Goal: Information Seeking & Learning: Learn about a topic

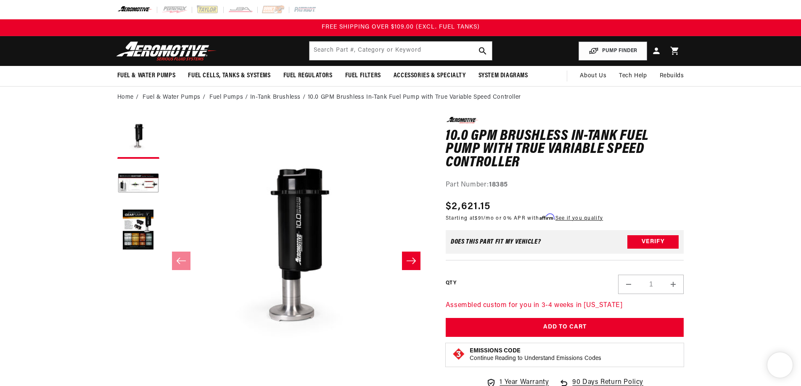
click at [580, 48] on header "Fuel & Water Pumps Back In-Tank In-Line Fuel Pumps" at bounding box center [400, 51] width 609 height 30
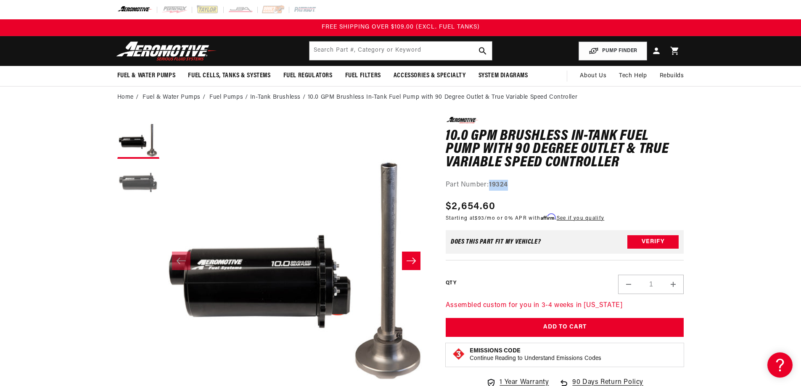
click at [143, 180] on button "Load image 2 in gallery view" at bounding box center [138, 184] width 42 height 42
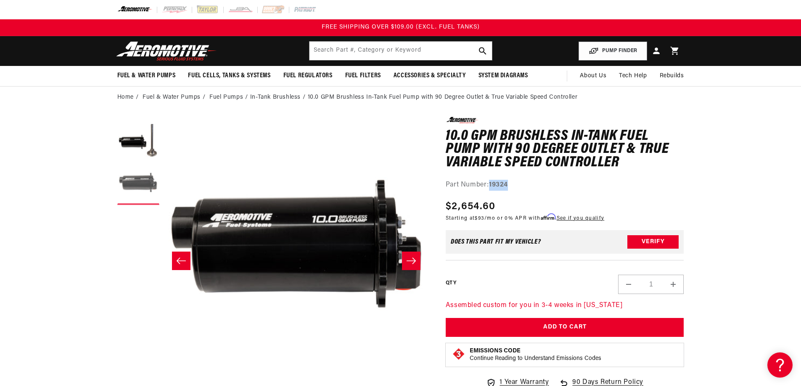
scroll to position [0, 265]
click at [133, 143] on button "Load image 1 in gallery view" at bounding box center [138, 138] width 42 height 42
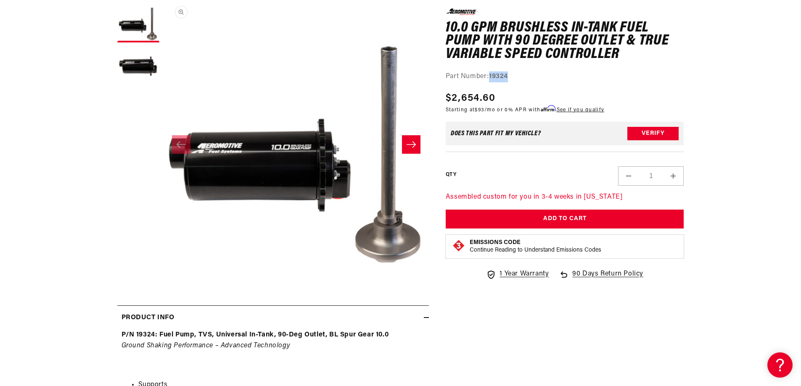
scroll to position [0, 0]
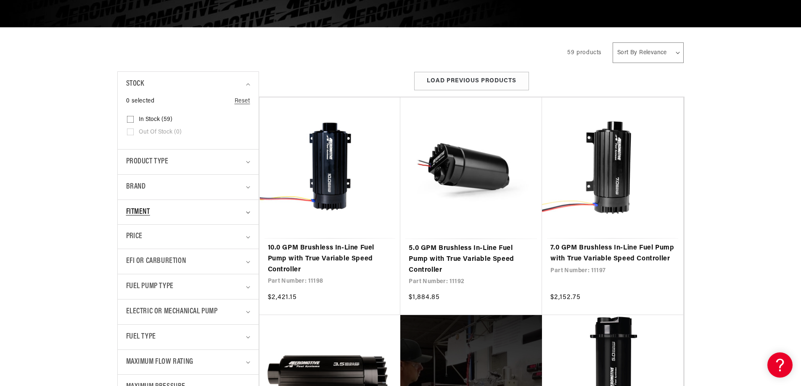
scroll to position [168, 0]
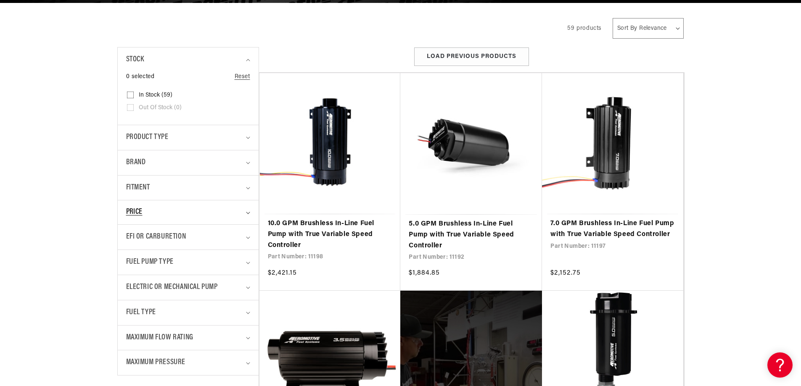
click at [247, 209] on summary "Price" at bounding box center [188, 213] width 124 height 24
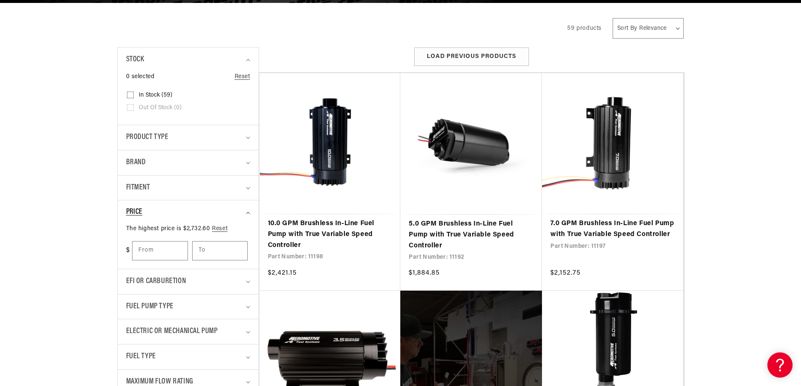
click at [247, 209] on summary "Price" at bounding box center [188, 213] width 124 height 24
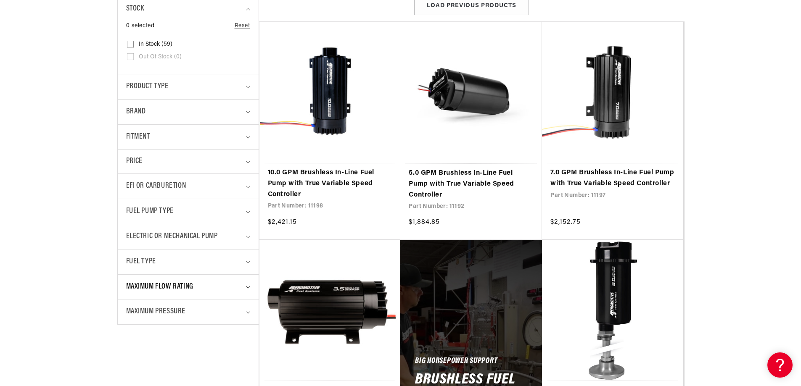
scroll to position [224, 0]
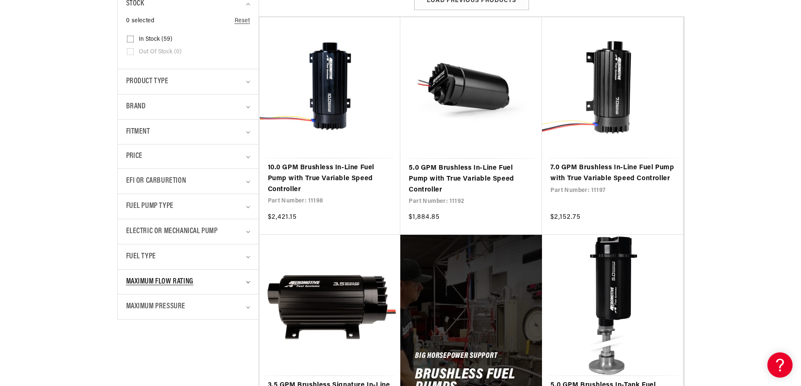
click at [250, 282] on icon "Maximum Flow Rating (0 selected)" at bounding box center [248, 282] width 4 height 3
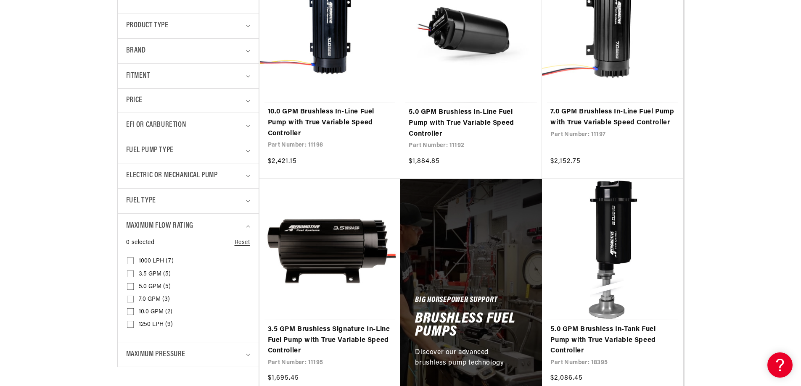
scroll to position [281, 0]
click at [129, 310] on input "10.0 GPM (2) 10.0 GPM (2 products)" at bounding box center [130, 313] width 7 height 7
checkbox input "true"
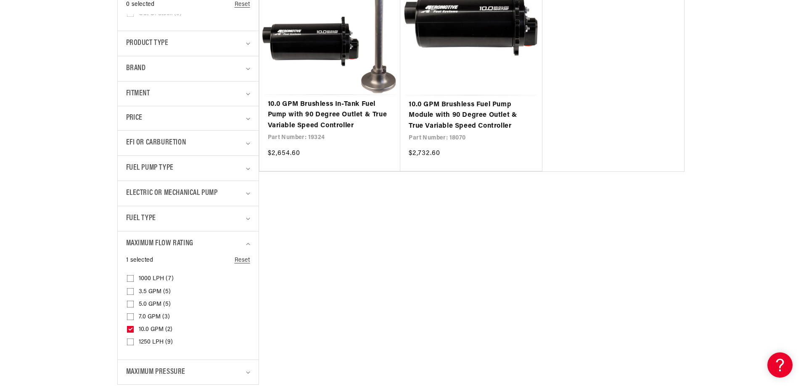
scroll to position [281, 0]
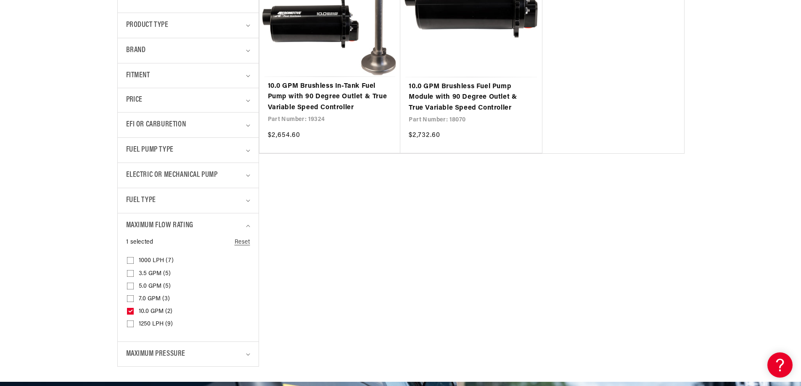
click at [130, 324] on input "1250 LPH (9) 1250 LPH (9 products)" at bounding box center [130, 326] width 7 height 7
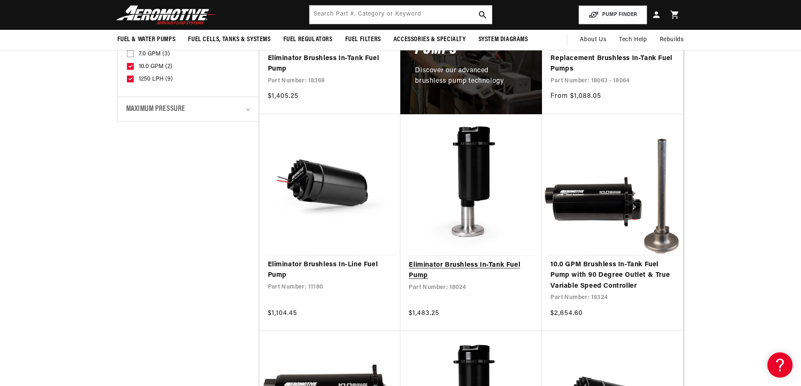
scroll to position [505, 0]
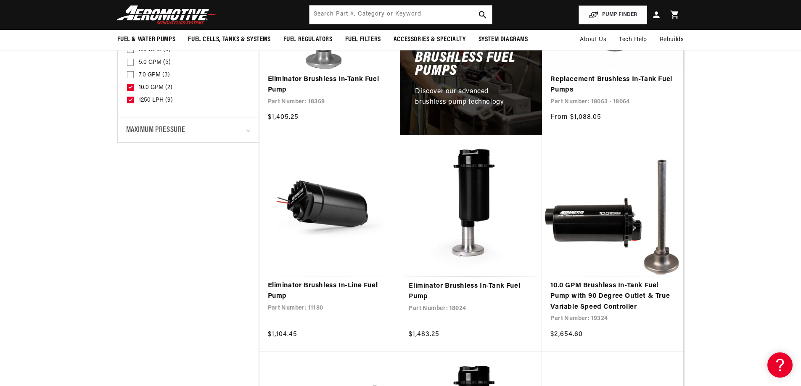
click at [129, 101] on icon at bounding box center [130, 100] width 3 height 2
click at [129, 101] on input "1250 LPH (9) 1250 LPH (9 products)" at bounding box center [130, 101] width 7 height 7
checkbox input "false"
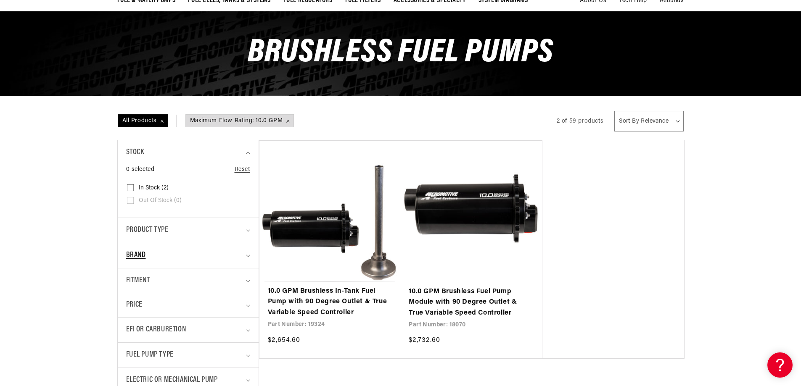
scroll to position [84, 0]
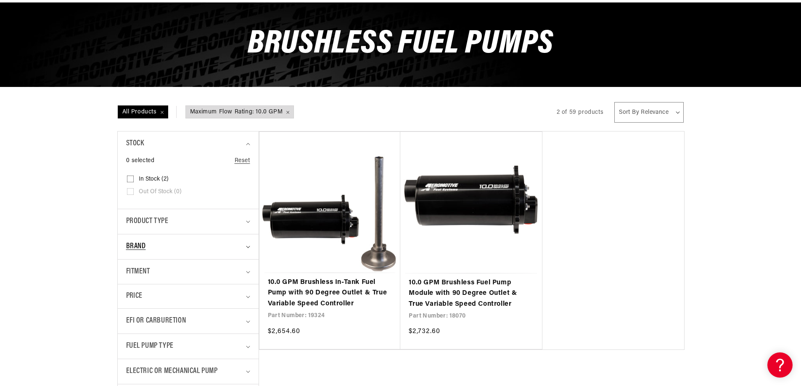
click at [247, 251] on summary "Brand" at bounding box center [188, 247] width 124 height 25
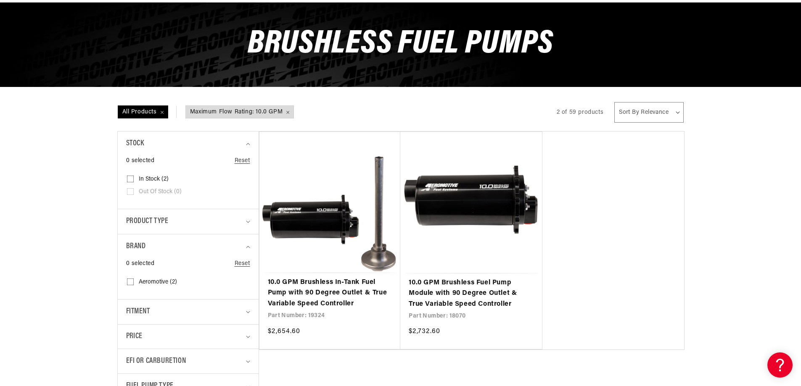
click at [132, 282] on input "Aeromotive (2) Aeromotive (2 products)" at bounding box center [130, 284] width 7 height 7
checkbox input "true"
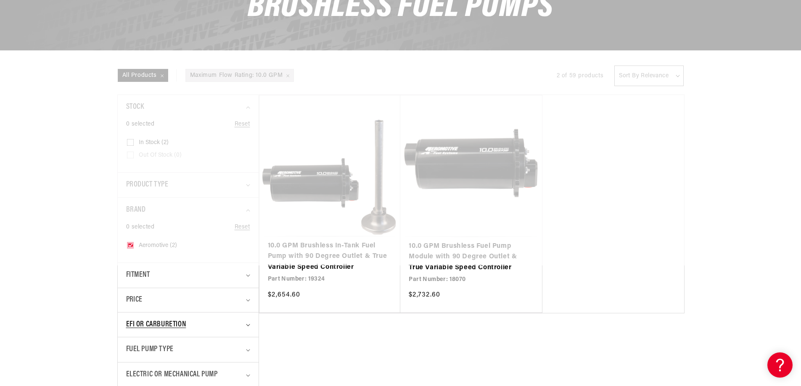
scroll to position [168, 0]
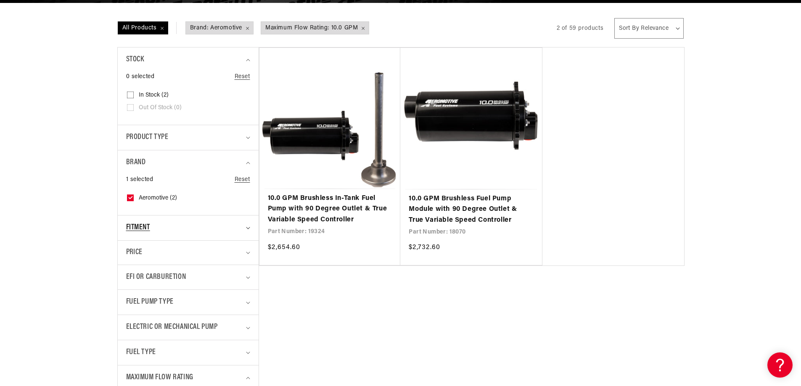
click at [246, 231] on summary "Fitment" at bounding box center [188, 228] width 124 height 25
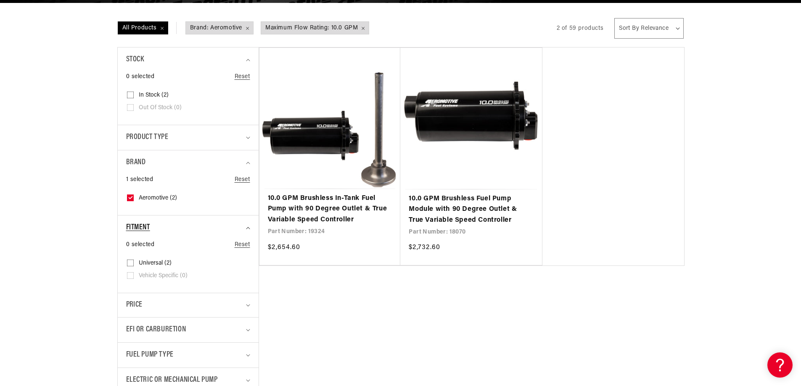
click at [246, 231] on summary "Fitment" at bounding box center [188, 228] width 124 height 25
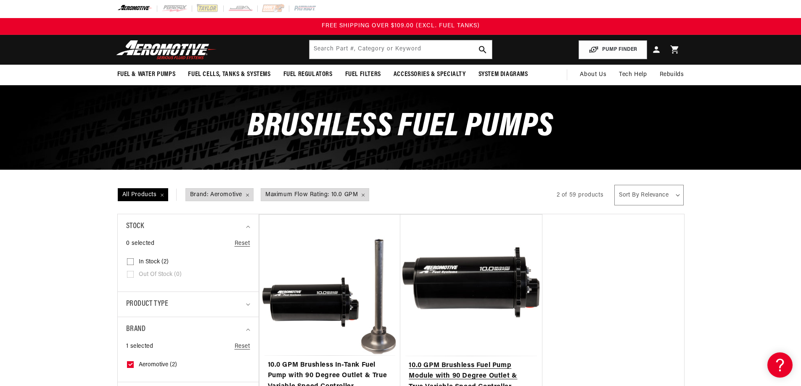
scroll to position [0, 0]
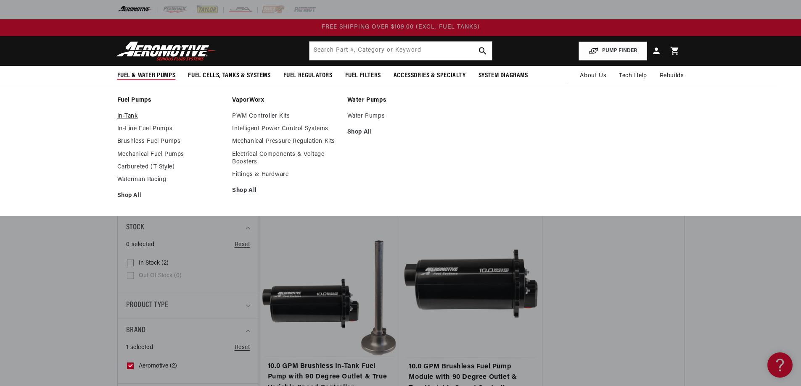
click at [133, 115] on link "In-Tank" at bounding box center [170, 117] width 107 height 8
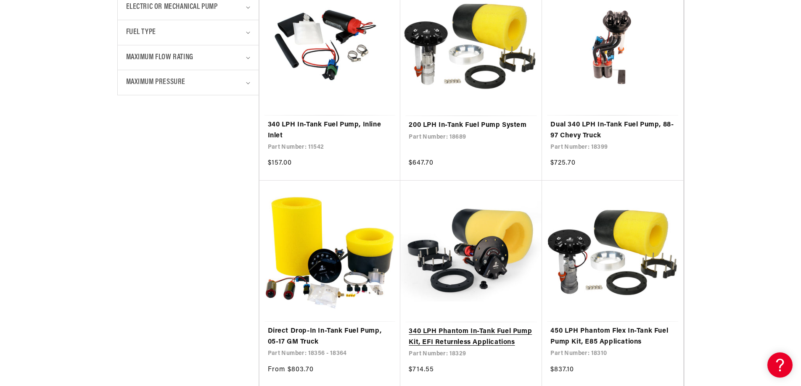
scroll to position [729, 0]
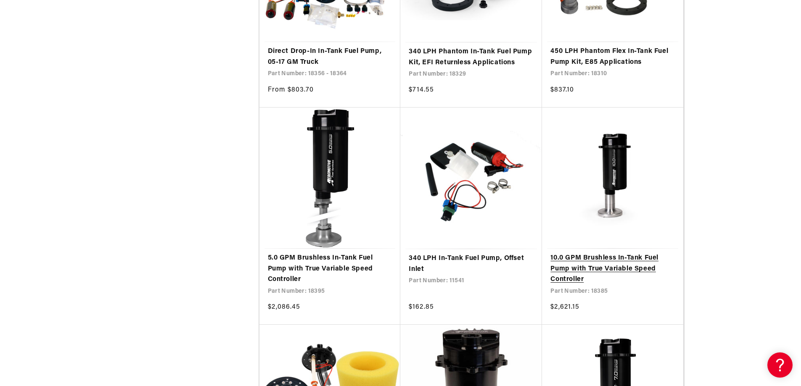
click at [637, 268] on link "10.0 GPM Brushless In-Tank Fuel Pump with True Variable Speed Controller" at bounding box center [613, 269] width 124 height 32
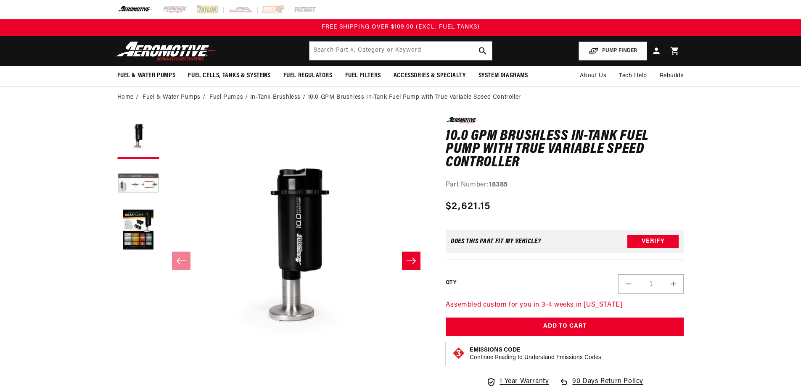
click at [147, 185] on button "Load image 2 in gallery view" at bounding box center [138, 184] width 42 height 42
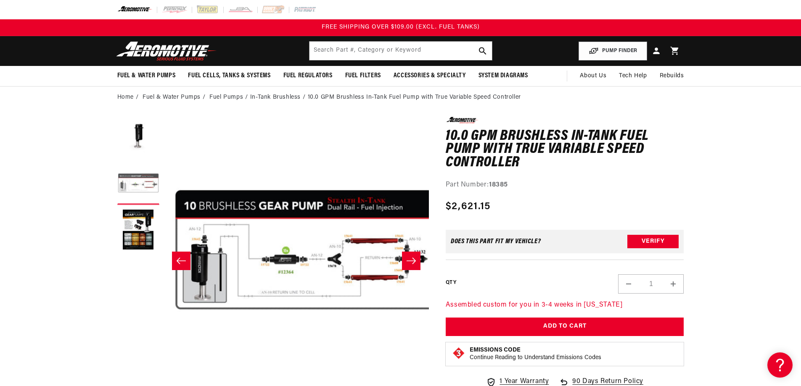
scroll to position [0, 265]
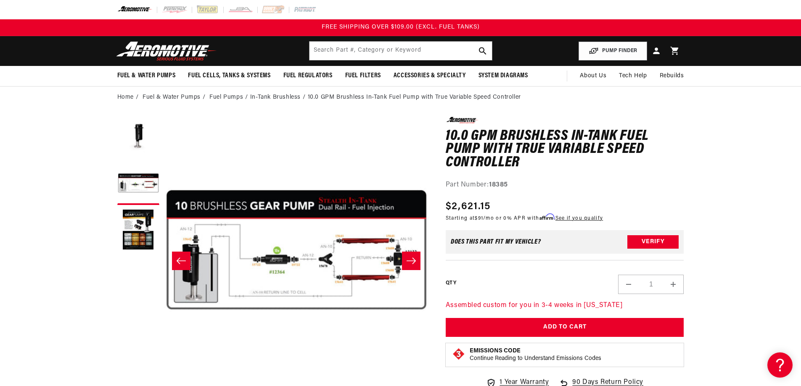
click at [410, 261] on icon "Slide right" at bounding box center [411, 261] width 9 height 6
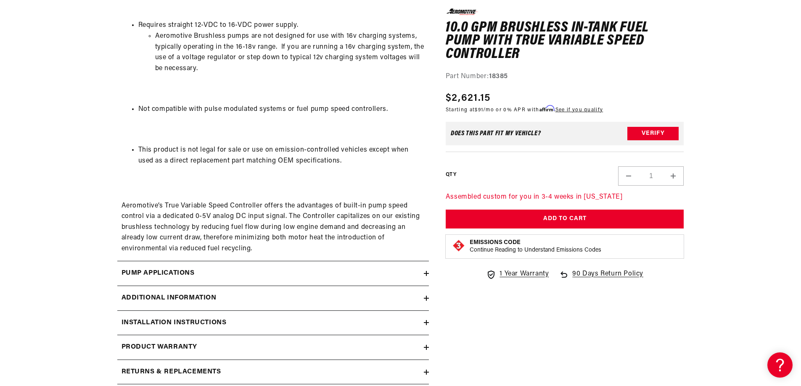
scroll to position [1183, 0]
